Goal: Register for event/course

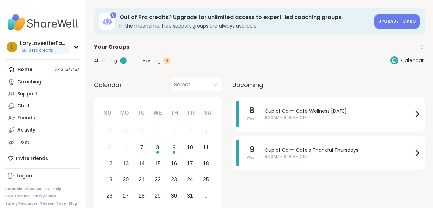
click at [19, 103] on div "Chat" at bounding box center [23, 106] width 12 height 7
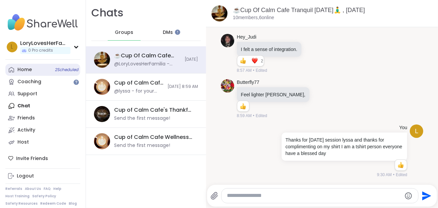
click at [30, 71] on div "Home 2 Scheduled" at bounding box center [24, 70] width 14 height 7
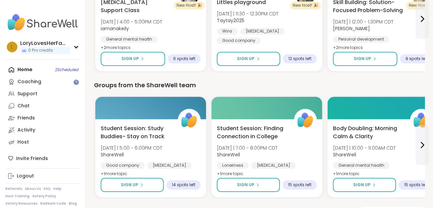
scroll to position [921, 0]
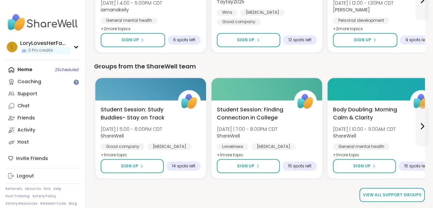
click at [418, 197] on link "View all support groups" at bounding box center [392, 195] width 65 height 14
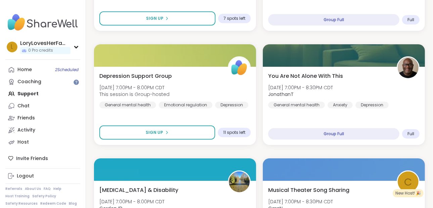
scroll to position [1956, 0]
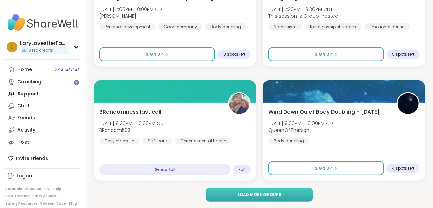
click at [295, 195] on button "Load more groups" at bounding box center [260, 195] width 108 height 14
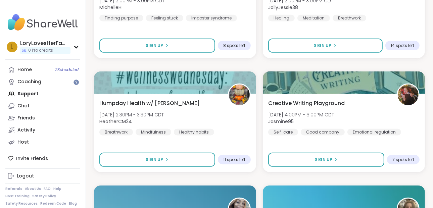
scroll to position [4012, 0]
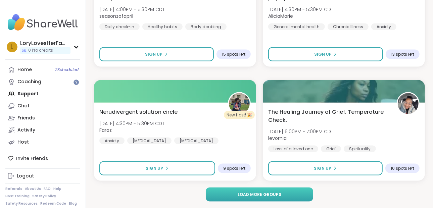
click at [306, 199] on button "Load more groups" at bounding box center [260, 195] width 108 height 14
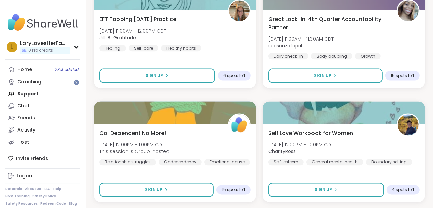
scroll to position [6067, 0]
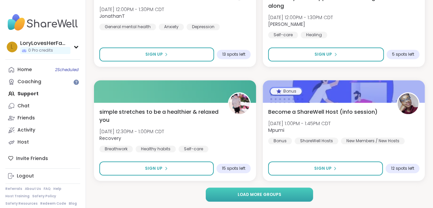
click at [296, 191] on button "Load more groups" at bounding box center [260, 195] width 108 height 14
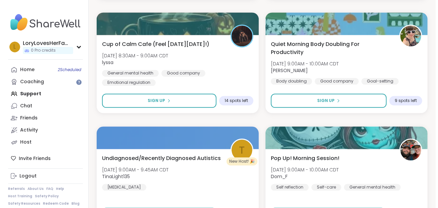
scroll to position [7744, 0]
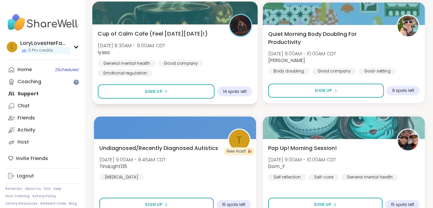
click at [194, 72] on div "General mental health Good company Emotional regulation" at bounding box center [175, 68] width 155 height 16
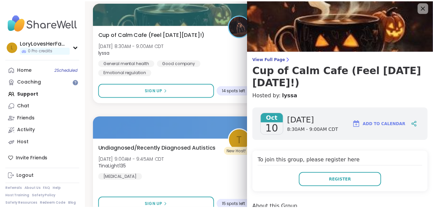
scroll to position [0, 0]
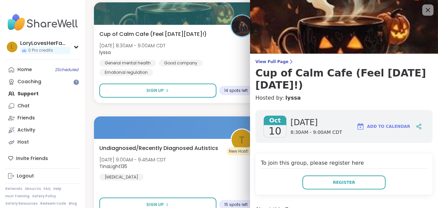
click at [424, 7] on icon at bounding box center [428, 10] width 8 height 8
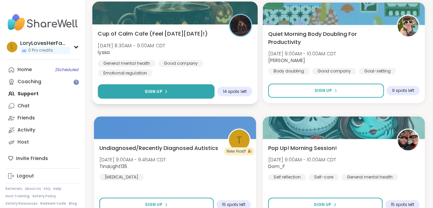
click at [174, 84] on button "Sign Up" at bounding box center [156, 91] width 117 height 14
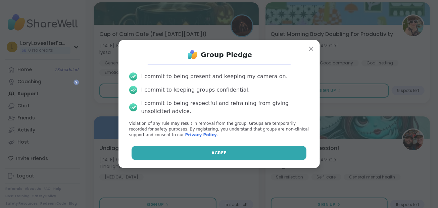
click at [224, 149] on button "Agree" at bounding box center [219, 153] width 175 height 14
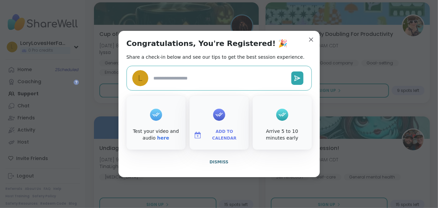
type textarea "*"
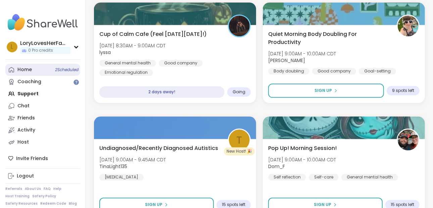
click at [25, 70] on div "Home 2 Scheduled" at bounding box center [24, 70] width 14 height 7
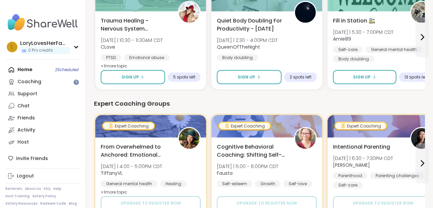
scroll to position [381, 0]
